Goal: Information Seeking & Learning: Find specific page/section

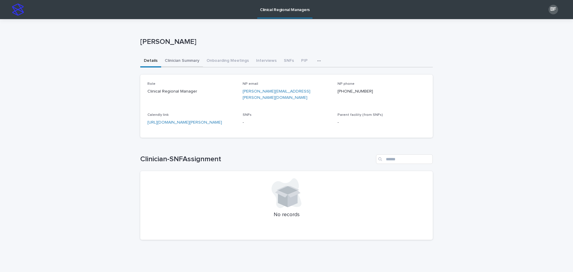
click at [171, 59] on button "Clinician Summary" at bounding box center [182, 61] width 42 height 13
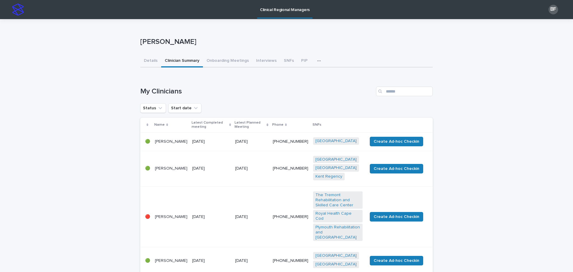
drag, startPoint x: 171, startPoint y: 60, endPoint x: 192, endPoint y: 62, distance: 21.0
click at [190, 64] on button "Clinician Summary" at bounding box center [182, 61] width 42 height 13
click at [389, 91] on input "Search" at bounding box center [404, 92] width 57 height 10
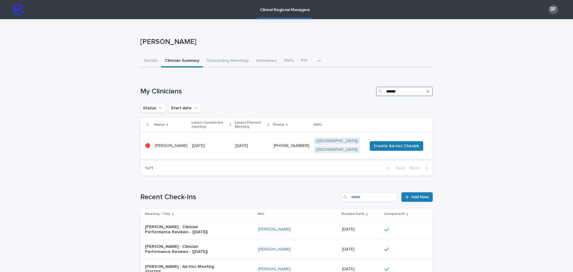
type input "******"
click at [214, 134] on td "[DATE]" at bounding box center [211, 145] width 43 height 27
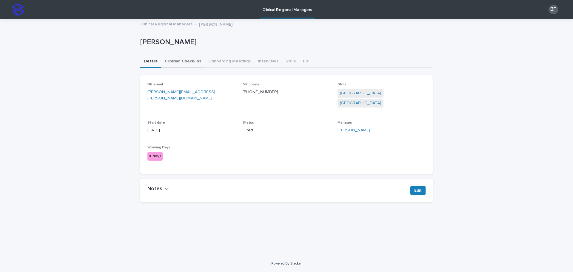
click at [189, 61] on button "Clinician Check-Ins" at bounding box center [183, 62] width 44 height 13
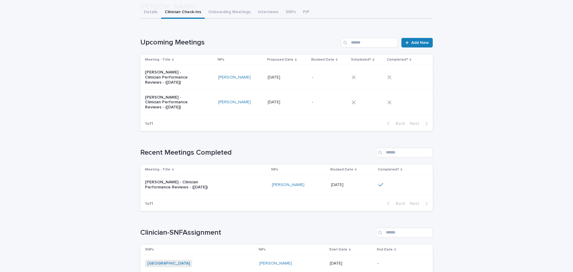
scroll to position [60, 0]
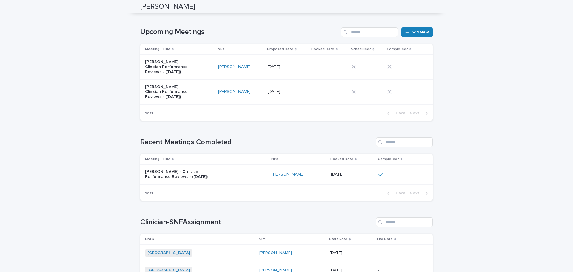
click at [229, 175] on div "[PERSON_NAME] - Clinician Performance Reviews - ([DATE])" at bounding box center [206, 174] width 122 height 15
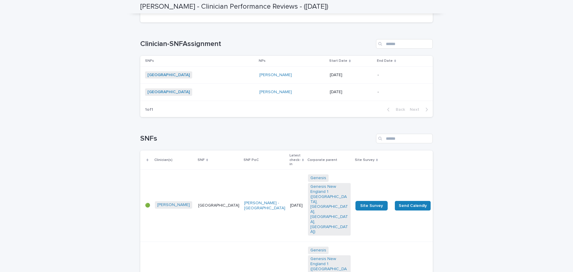
scroll to position [536, 0]
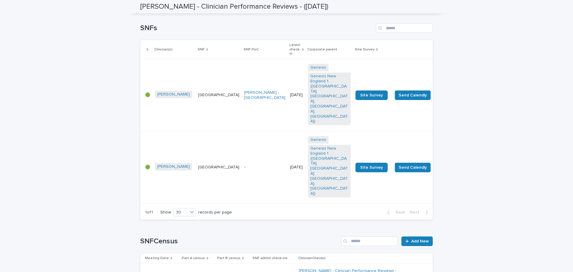
click at [211, 271] on p at bounding box center [197, 273] width 31 height 5
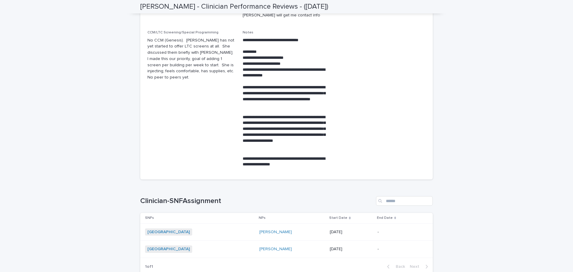
scroll to position [178, 0]
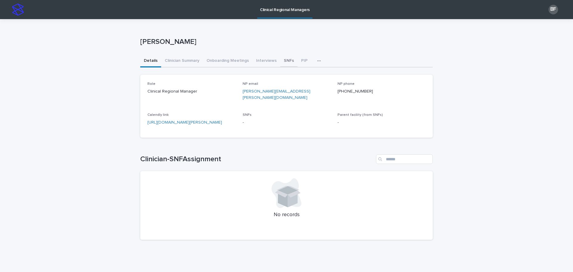
click at [280, 59] on button "SNFs" at bounding box center [288, 61] width 17 height 13
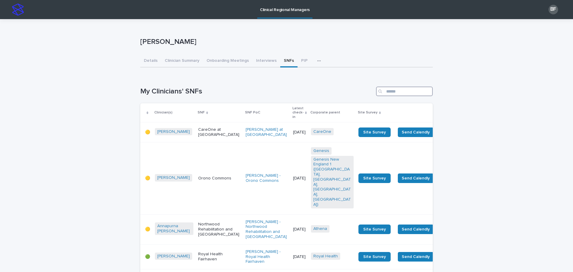
click at [397, 94] on input "Search" at bounding box center [404, 92] width 57 height 10
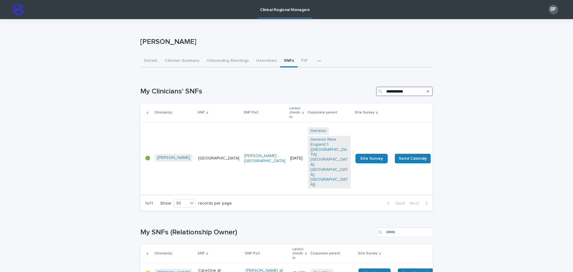
type input "**********"
click at [198, 156] on p "[GEOGRAPHIC_DATA]" at bounding box center [218, 158] width 41 height 5
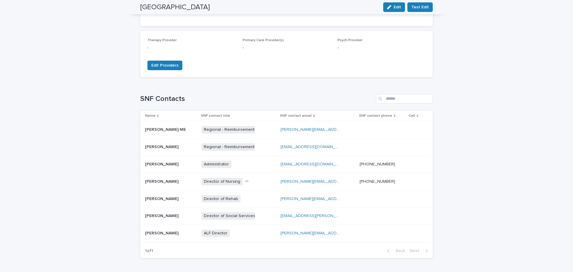
scroll to position [209, 0]
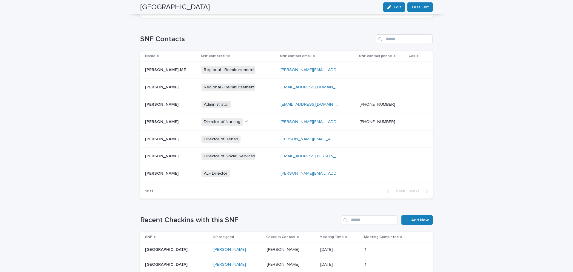
click at [182, 124] on p at bounding box center [171, 121] width 52 height 5
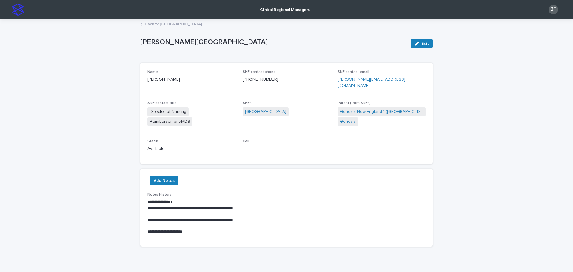
click at [155, 22] on link "Back to Harbor Hill Center" at bounding box center [173, 23] width 57 height 7
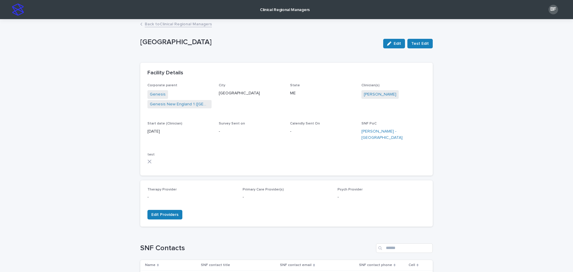
click at [153, 27] on div "Back to Clinical Regional Managers" at bounding box center [286, 24] width 299 height 8
click at [153, 24] on link "Back to Clinical Regional Managers" at bounding box center [178, 23] width 67 height 7
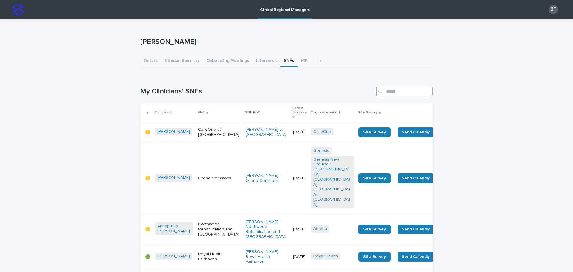
click at [396, 95] on input "Search" at bounding box center [404, 92] width 57 height 10
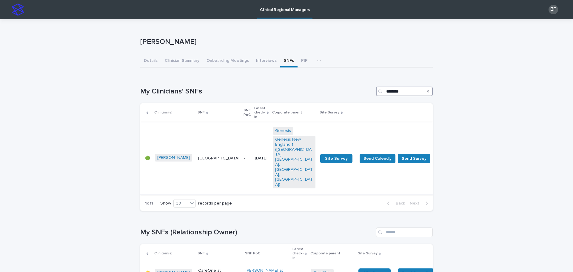
type input "********"
click at [210, 125] on td "[GEOGRAPHIC_DATA]" at bounding box center [219, 158] width 46 height 72
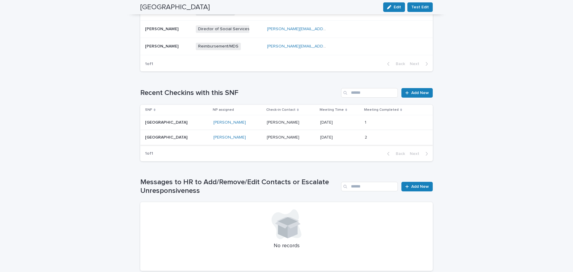
scroll to position [348, 0]
click at [245, 119] on div "[PERSON_NAME]" at bounding box center [237, 122] width 49 height 10
